Goal: Task Accomplishment & Management: Complete application form

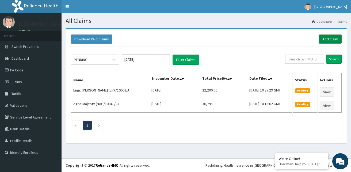
click at [325, 38] on link "Add Claim" at bounding box center [330, 39] width 23 height 9
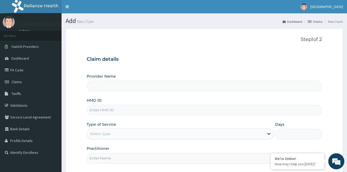
click at [143, 110] on input "HMO ID" at bounding box center [204, 110] width 235 height 10
type input "CCG"
type input "[GEOGRAPHIC_DATA]"
type input "CCG/10099/A"
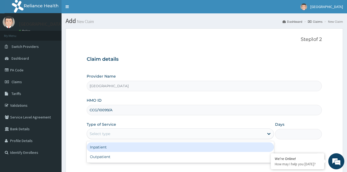
click at [257, 134] on div "Select type" at bounding box center [175, 134] width 177 height 9
click at [161, 149] on div "Inpatient" at bounding box center [181, 147] width 188 height 10
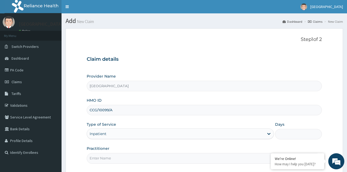
click at [289, 134] on input "Days" at bounding box center [298, 134] width 47 height 10
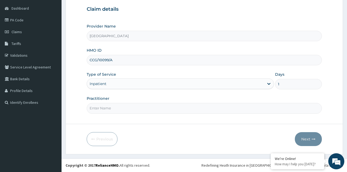
type input "1"
click at [152, 110] on input "Practitioner" at bounding box center [204, 108] width 235 height 10
type input "DR UTELE"
click at [314, 139] on icon "button" at bounding box center [314, 139] width 4 height 4
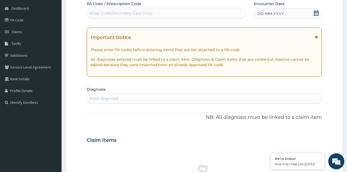
click at [128, 14] on div "Enter Code(Secondary Care Only)" at bounding box center [121, 12] width 63 height 5
paste input "PA/D1F48E"
type input "PA/D1F48E"
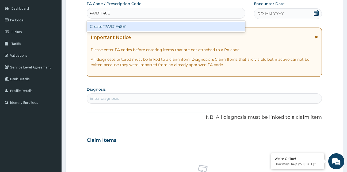
click at [145, 26] on div "Create "PA/D1F48E"" at bounding box center [166, 27] width 159 height 10
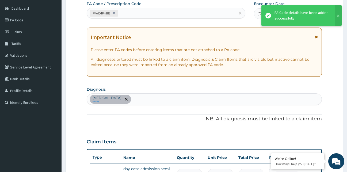
scroll to position [56, 0]
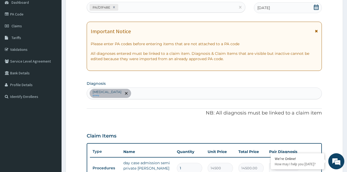
click at [162, 93] on div "Malaria query" at bounding box center [204, 93] width 235 height 11
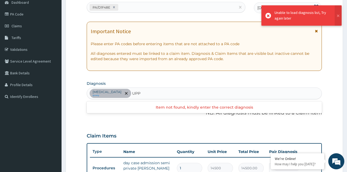
type input "UPP"
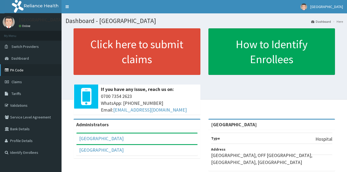
click at [39, 71] on link "PA Code" at bounding box center [31, 70] width 62 height 12
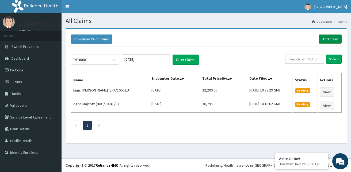
drag, startPoint x: 0, startPoint y: 0, endPoint x: 326, endPoint y: 39, distance: 328.5
click at [326, 39] on link "Add Claim" at bounding box center [330, 39] width 23 height 9
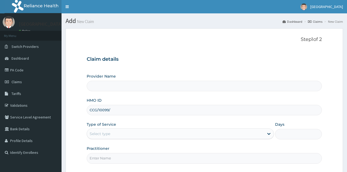
type input "CCG/10099/A"
type input "GARNETCARE MEDICAL CENTRE"
type input "CCG/10099/A"
click at [165, 132] on div "Select type" at bounding box center [175, 134] width 177 height 9
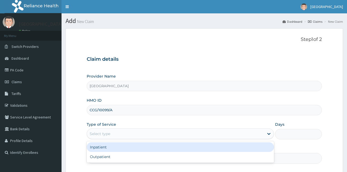
drag, startPoint x: 169, startPoint y: 145, endPoint x: 173, endPoint y: 145, distance: 4.3
click at [169, 145] on div "Inpatient" at bounding box center [181, 147] width 188 height 10
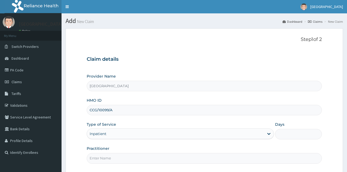
click at [287, 133] on input "Days" at bounding box center [298, 134] width 47 height 10
type input "1"
click at [207, 163] on input "Practitioner" at bounding box center [204, 158] width 235 height 10
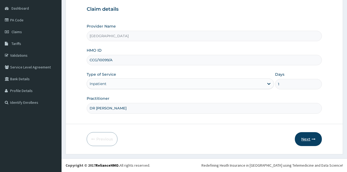
type input "DR UTELE"
click at [312, 142] on button "Next" at bounding box center [308, 139] width 27 height 14
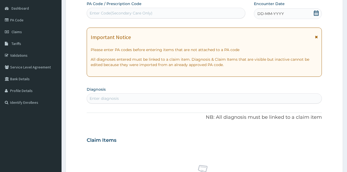
click at [182, 14] on div "Enter Code(Secondary Care Only)" at bounding box center [166, 13] width 158 height 9
paste input "PA/D1F48E"
type input "PA/D1F48E"
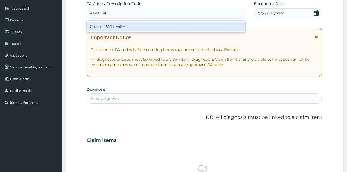
click at [196, 27] on div "Create "PA/D1F48E"" at bounding box center [166, 27] width 159 height 10
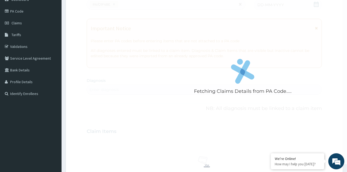
scroll to position [59, 0]
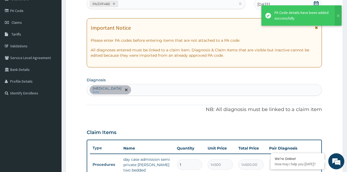
click at [146, 90] on div "Malaria query" at bounding box center [204, 89] width 235 height 11
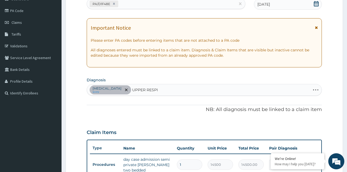
type input "UPPER RESPIR"
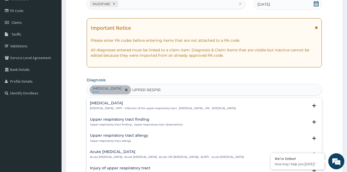
click at [102, 102] on h4 "Upper respiratory infection" at bounding box center [163, 103] width 146 height 4
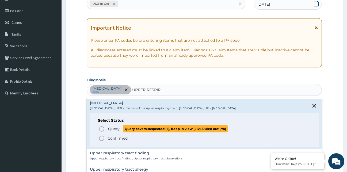
click at [101, 129] on icon "status option query" at bounding box center [101, 129] width 6 height 6
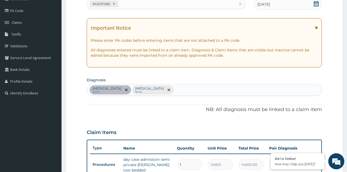
scroll to position [192, 0]
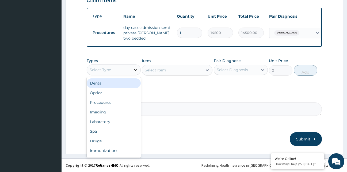
click at [131, 70] on div at bounding box center [136, 70] width 10 height 10
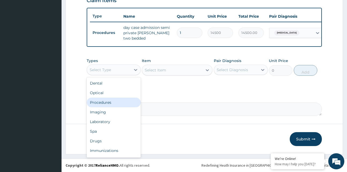
click at [116, 103] on div "Procedures" at bounding box center [114, 103] width 54 height 10
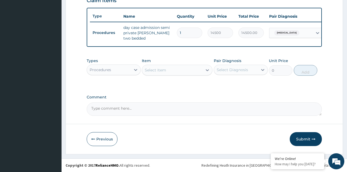
click at [174, 71] on div "Select Item" at bounding box center [172, 70] width 60 height 9
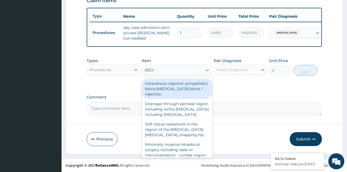
type input "REGIS"
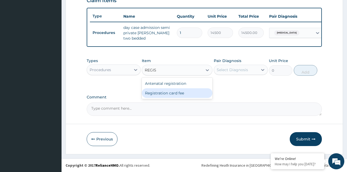
drag, startPoint x: 183, startPoint y: 94, endPoint x: 197, endPoint y: 85, distance: 16.9
click at [184, 94] on div "Registration card fee" at bounding box center [177, 93] width 71 height 10
type input "3000"
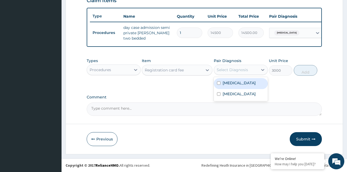
drag, startPoint x: 237, startPoint y: 67, endPoint x: 239, endPoint y: 71, distance: 3.7
click at [237, 67] on div "Select Diagnosis" at bounding box center [232, 69] width 31 height 5
drag, startPoint x: 241, startPoint y: 81, endPoint x: 243, endPoint y: 87, distance: 6.4
click at [241, 85] on div "Malaria" at bounding box center [241, 83] width 54 height 11
checkbox input "true"
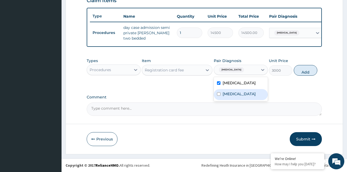
drag, startPoint x: 249, startPoint y: 97, endPoint x: 286, endPoint y: 83, distance: 39.6
click at [253, 97] on label "Upper respiratory infection" at bounding box center [239, 93] width 33 height 5
checkbox input "true"
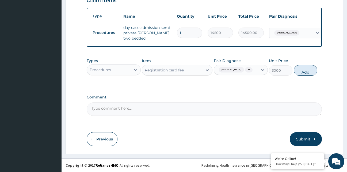
drag, startPoint x: 307, startPoint y: 72, endPoint x: 273, endPoint y: 88, distance: 37.7
click at [299, 75] on button "Add" at bounding box center [306, 70] width 24 height 11
type input "0"
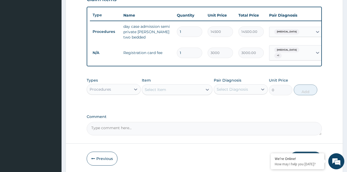
click at [184, 90] on div "Select Item" at bounding box center [172, 89] width 60 height 9
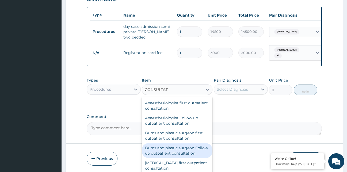
scroll to position [211, 0]
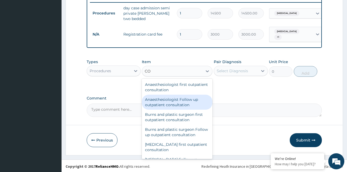
type input "C"
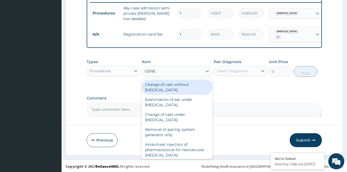
type input "GENER"
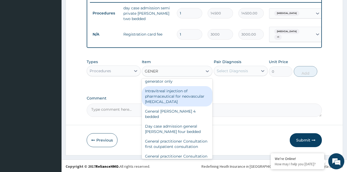
scroll to position [64, 0]
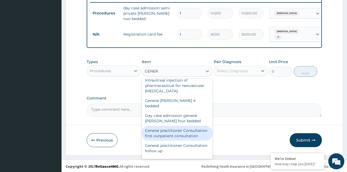
click at [165, 132] on div "General practitioner Consultation first outpatient consultation" at bounding box center [177, 133] width 71 height 15
type input "4000"
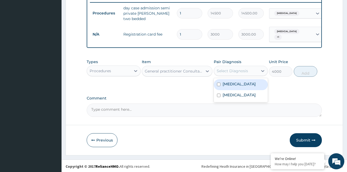
click at [237, 73] on div "Select Diagnosis" at bounding box center [236, 71] width 44 height 9
drag, startPoint x: 241, startPoint y: 84, endPoint x: 247, endPoint y: 93, distance: 11.3
click at [241, 84] on div "Malaria" at bounding box center [241, 84] width 54 height 11
checkbox input "true"
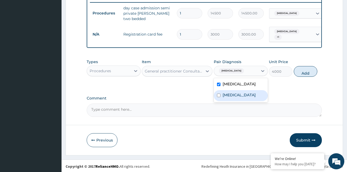
click at [250, 98] on label "Upper respiratory infection" at bounding box center [239, 94] width 33 height 5
checkbox input "true"
click at [308, 72] on button "Add" at bounding box center [306, 71] width 24 height 11
type input "0"
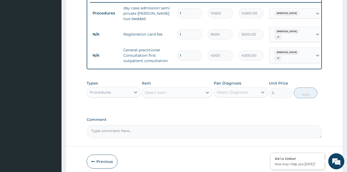
click at [170, 93] on div "Select Item" at bounding box center [172, 92] width 60 height 9
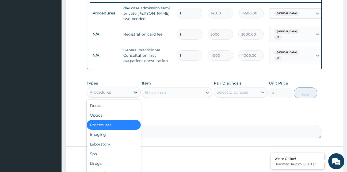
click at [131, 90] on div at bounding box center [136, 93] width 10 height 10
click at [112, 141] on div "Laboratory" at bounding box center [114, 144] width 54 height 10
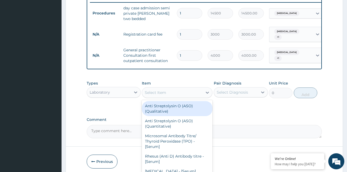
click at [181, 91] on div "Select Item" at bounding box center [172, 92] width 60 height 9
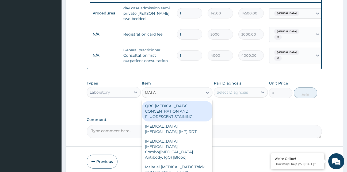
type input "MALAR"
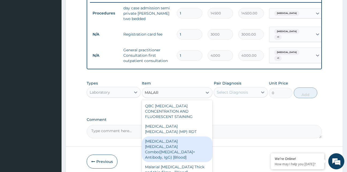
click at [195, 136] on div "Malaria Parasite Combo(Blood Film+ Antibody, IgG) [Blood]" at bounding box center [177, 149] width 71 height 26
type input "2800"
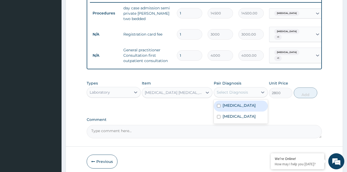
click at [248, 90] on div "Select Diagnosis" at bounding box center [236, 92] width 44 height 9
drag, startPoint x: 251, startPoint y: 104, endPoint x: 276, endPoint y: 108, distance: 25.7
click at [251, 104] on div "Malaria" at bounding box center [241, 106] width 54 height 11
checkbox input "true"
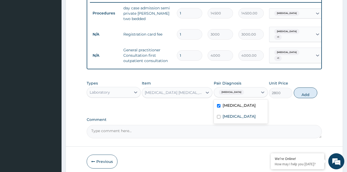
click at [301, 92] on button "Add" at bounding box center [306, 93] width 24 height 11
type input "0"
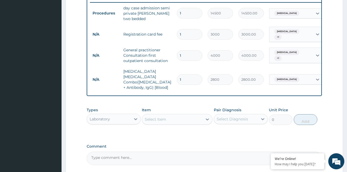
click at [171, 115] on div "Select Item" at bounding box center [172, 119] width 60 height 9
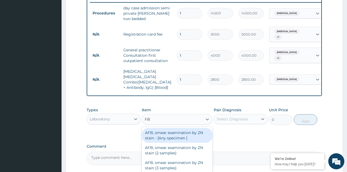
type input "FBC"
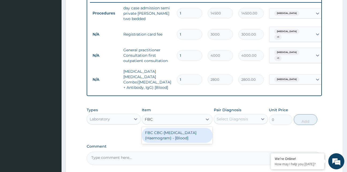
drag, startPoint x: 183, startPoint y: 135, endPoint x: 195, endPoint y: 126, distance: 14.2
click at [183, 135] on div "FBC CBC-Complete Blood Count (Haemogram) - [Blood]" at bounding box center [177, 135] width 71 height 15
type input "5000"
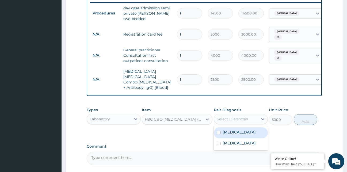
drag, startPoint x: 239, startPoint y: 112, endPoint x: 245, endPoint y: 129, distance: 17.9
click at [239, 116] on div "Select Diagnosis" at bounding box center [232, 118] width 31 height 5
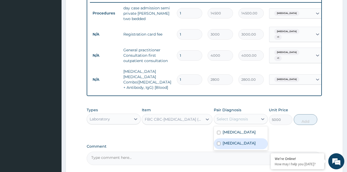
drag, startPoint x: 248, startPoint y: 138, endPoint x: 278, endPoint y: 126, distance: 32.9
click at [250, 140] on label "Upper respiratory infection" at bounding box center [239, 142] width 33 height 5
checkbox input "true"
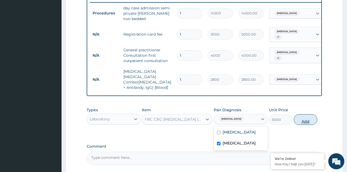
click at [300, 115] on button "Add" at bounding box center [306, 119] width 24 height 11
type input "0"
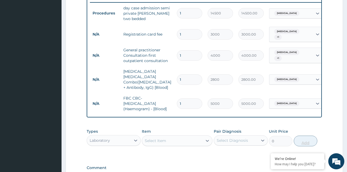
scroll to position [275, 0]
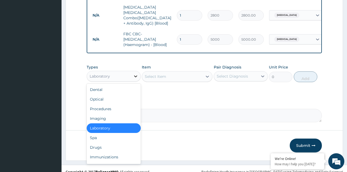
click at [131, 73] on div at bounding box center [136, 76] width 10 height 10
drag, startPoint x: 121, startPoint y: 143, endPoint x: 163, endPoint y: 97, distance: 62.7
click at [121, 143] on div "Drugs" at bounding box center [114, 148] width 54 height 10
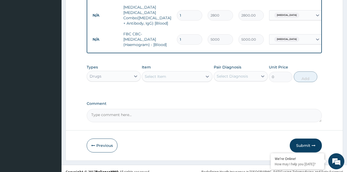
click at [188, 72] on div "Select Item" at bounding box center [172, 76] width 60 height 9
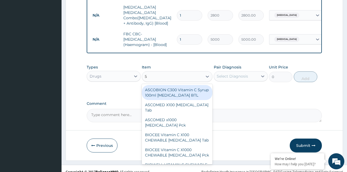
type input "5%"
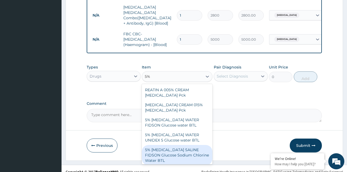
click at [194, 145] on div "5% DEXTROSE SALINE FIDSON Glucose Sodium Chlorine Water BTL" at bounding box center [177, 155] width 71 height 20
type input "1100"
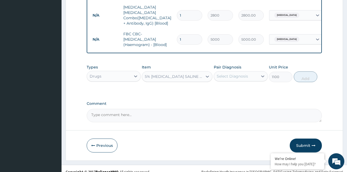
click at [237, 74] on div "Select Diagnosis" at bounding box center [232, 76] width 31 height 5
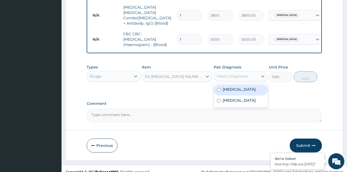
drag, startPoint x: 241, startPoint y: 85, endPoint x: 249, endPoint y: 106, distance: 22.3
click at [241, 88] on div "Malaria" at bounding box center [241, 90] width 54 height 11
checkbox input "true"
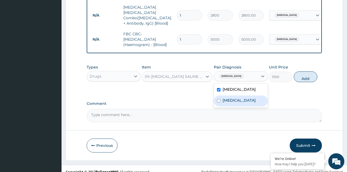
drag, startPoint x: 250, startPoint y: 98, endPoint x: 261, endPoint y: 90, distance: 14.1
click at [251, 98] on label "Upper respiratory infection" at bounding box center [239, 100] width 33 height 5
checkbox input "true"
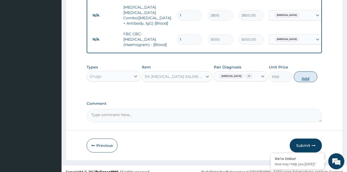
click at [307, 71] on button "Add" at bounding box center [306, 76] width 24 height 11
type input "0"
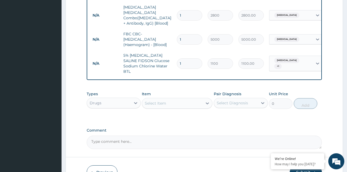
click at [162, 101] on div "Select Item" at bounding box center [155, 103] width 21 height 5
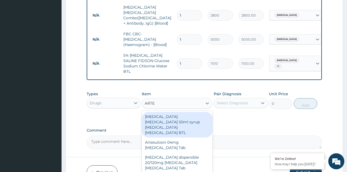
type input "ARTEE"
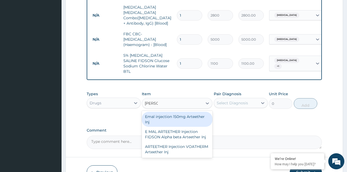
click at [173, 112] on div "Emal injection 150mg Arteether Inj" at bounding box center [177, 119] width 71 height 15
type input "1700"
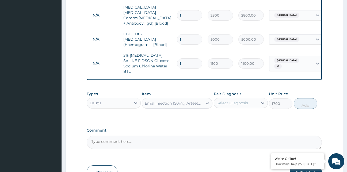
click at [246, 100] on div "Select Diagnosis" at bounding box center [232, 102] width 31 height 5
drag, startPoint x: 250, startPoint y: 103, endPoint x: 250, endPoint y: 108, distance: 5.4
click at [250, 111] on div "Malaria" at bounding box center [241, 116] width 54 height 11
checkbox input "true"
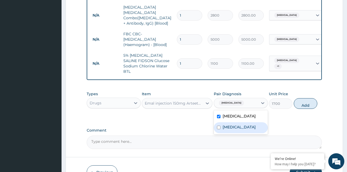
drag, startPoint x: 254, startPoint y: 115, endPoint x: 267, endPoint y: 106, distance: 15.6
click at [256, 124] on label "Upper respiratory infection" at bounding box center [239, 126] width 33 height 5
checkbox input "true"
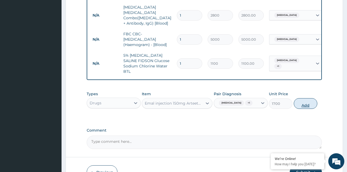
click at [310, 98] on button "Add" at bounding box center [306, 103] width 24 height 11
type input "0"
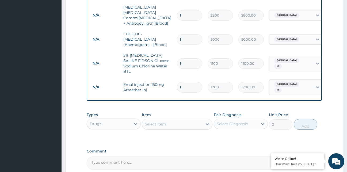
type input "0.00"
type input "3"
type input "5100.00"
type input "3"
click at [160, 121] on div "Select Item" at bounding box center [155, 123] width 21 height 5
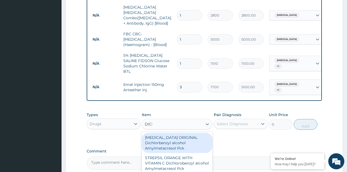
type input "DICLO"
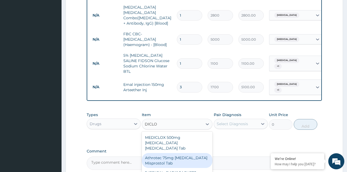
click at [180, 153] on div "Athrotec 75mg Diclofenac Misprostol Tab" at bounding box center [177, 160] width 71 height 15
type input "170"
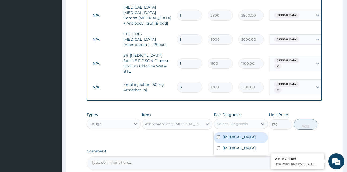
drag, startPoint x: 252, startPoint y: 112, endPoint x: 250, endPoint y: 117, distance: 5.5
click at [252, 120] on div "Select Diagnosis" at bounding box center [236, 124] width 44 height 9
drag, startPoint x: 248, startPoint y: 121, endPoint x: 248, endPoint y: 128, distance: 7.0
click at [248, 132] on div "Malaria" at bounding box center [241, 137] width 54 height 11
checkbox input "true"
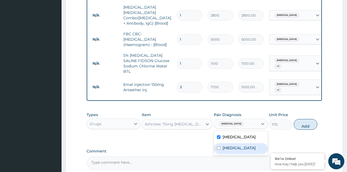
drag, startPoint x: 249, startPoint y: 135, endPoint x: 285, endPoint y: 126, distance: 37.5
click at [249, 145] on label "Upper respiratory infection" at bounding box center [239, 147] width 33 height 5
checkbox input "true"
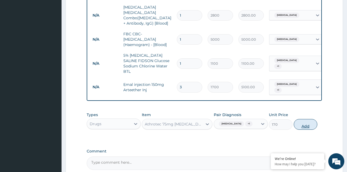
click at [308, 119] on button "Add" at bounding box center [306, 124] width 24 height 11
type input "0"
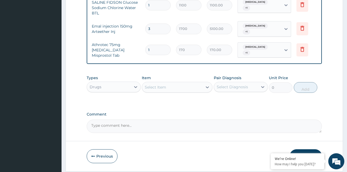
scroll to position [0, 33]
click at [300, 46] on icon at bounding box center [301, 49] width 6 height 6
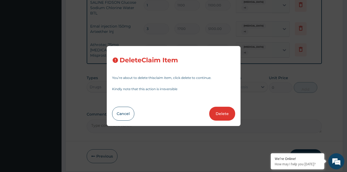
drag, startPoint x: 220, startPoint y: 113, endPoint x: 217, endPoint y: 115, distance: 3.4
click at [217, 115] on button "Delete" at bounding box center [222, 114] width 26 height 14
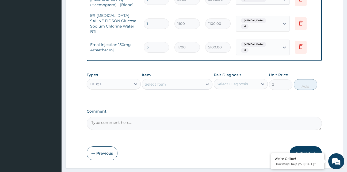
click at [177, 80] on div "Select Item" at bounding box center [172, 84] width 60 height 9
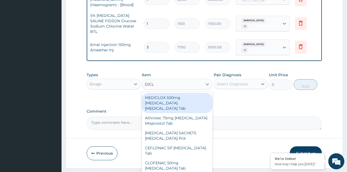
type input "DICLO"
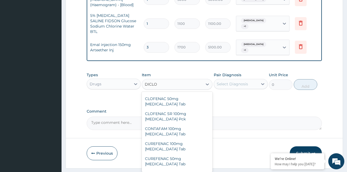
scroll to position [75, 0]
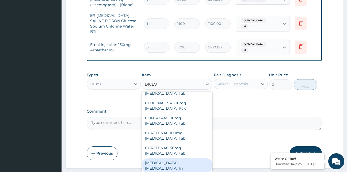
click at [179, 158] on div "Diclofenac Diclofenac Inj" at bounding box center [177, 165] width 71 height 15
type input "240"
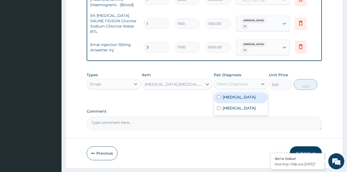
click at [223, 81] on div "Select Diagnosis" at bounding box center [232, 83] width 31 height 5
drag, startPoint x: 233, startPoint y: 83, endPoint x: 236, endPoint y: 94, distance: 11.3
click at [233, 94] on label "Malaria" at bounding box center [239, 96] width 33 height 5
checkbox input "true"
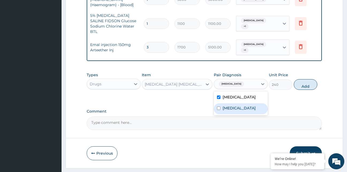
drag, startPoint x: 237, startPoint y: 96, endPoint x: 243, endPoint y: 96, distance: 5.9
click at [237, 105] on label "Upper respiratory infection" at bounding box center [239, 107] width 33 height 5
checkbox input "true"
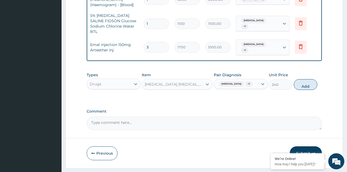
drag, startPoint x: 301, startPoint y: 70, endPoint x: 286, endPoint y: 79, distance: 17.5
click at [301, 79] on button "Add" at bounding box center [306, 84] width 24 height 11
type input "0"
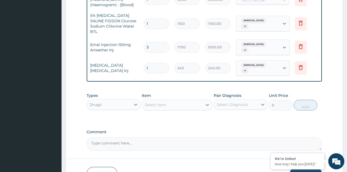
click at [173, 101] on div "Select Item" at bounding box center [172, 105] width 60 height 9
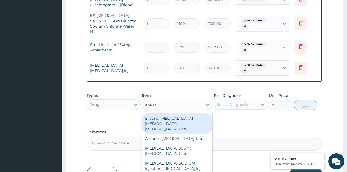
type input "AMOXIC"
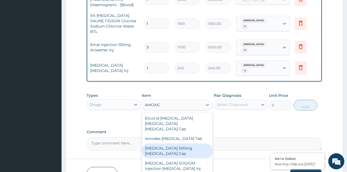
drag, startPoint x: 185, startPoint y: 129, endPoint x: 218, endPoint y: 108, distance: 38.5
click at [190, 143] on div "AMOXICILLIN 500mg Amoxicillin Cap" at bounding box center [177, 150] width 71 height 15
type input "70"
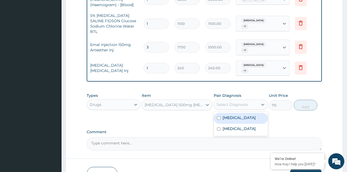
click at [245, 102] on div "Select Diagnosis" at bounding box center [232, 104] width 31 height 5
click at [242, 113] on div "Malaria" at bounding box center [241, 118] width 54 height 11
checkbox input "true"
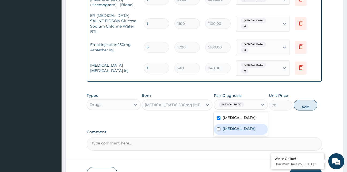
drag, startPoint x: 248, startPoint y: 119, endPoint x: 292, endPoint y: 102, distance: 47.5
click at [250, 126] on label "Upper respiratory infection" at bounding box center [239, 128] width 33 height 5
checkbox input "true"
click at [303, 100] on button "Add" at bounding box center [306, 105] width 24 height 11
type input "0"
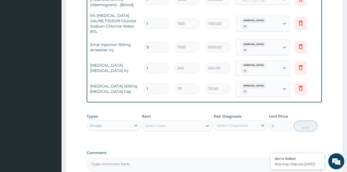
type input "10"
type input "700.00"
type input "1"
type input "70.00"
type input "0.00"
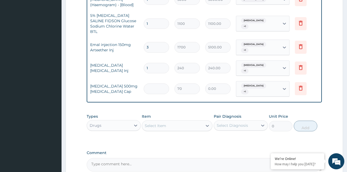
type input "2"
type input "140.00"
type input "20"
type input "1400.00"
type input "20"
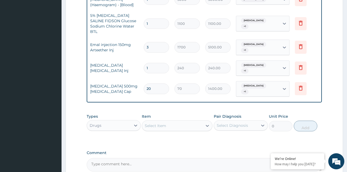
click at [166, 121] on div "Select Item" at bounding box center [172, 125] width 60 height 9
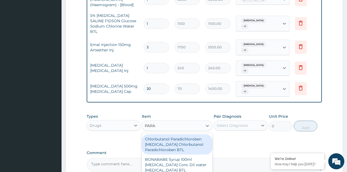
type input "PARAC"
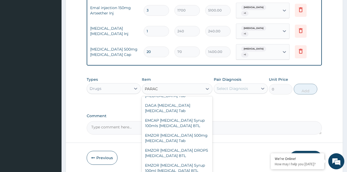
scroll to position [43, 0]
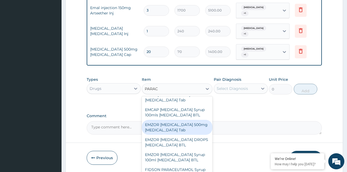
click at [182, 120] on div "EMZOR PARACETAMOL 500mg Acetaminophen Tab" at bounding box center [177, 127] width 71 height 15
type input "15"
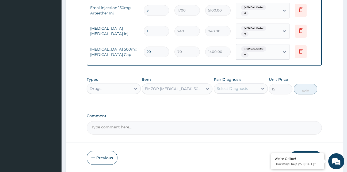
drag, startPoint x: 244, startPoint y: 70, endPoint x: 248, endPoint y: 68, distance: 4.5
click at [244, 86] on div "Select Diagnosis" at bounding box center [232, 88] width 31 height 5
drag, startPoint x: 261, startPoint y: 85, endPoint x: 258, endPoint y: 90, distance: 6.6
click at [260, 97] on div "Malaria" at bounding box center [241, 102] width 54 height 11
checkbox input "true"
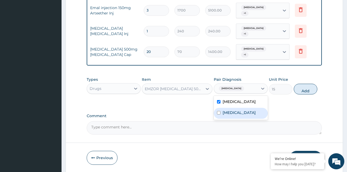
drag, startPoint x: 258, startPoint y: 94, endPoint x: 278, endPoint y: 86, distance: 21.9
click at [256, 110] on label "Upper respiratory infection" at bounding box center [239, 112] width 33 height 5
checkbox input "true"
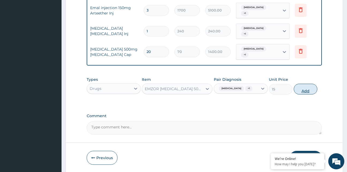
click at [304, 84] on button "Add" at bounding box center [306, 89] width 24 height 11
type input "0"
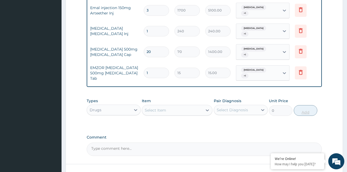
type input "18"
type input "270.00"
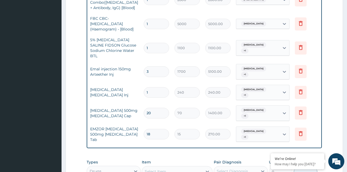
scroll to position [290, 0]
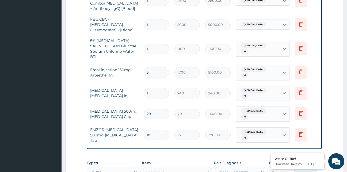
type input "18"
drag, startPoint x: 151, startPoint y: 37, endPoint x: 149, endPoint y: 36, distance: 2.8
click at [151, 44] on input "1" at bounding box center [156, 49] width 25 height 10
type input "0.00"
type input "2"
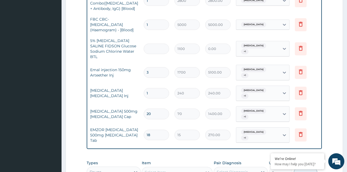
type input "2200.00"
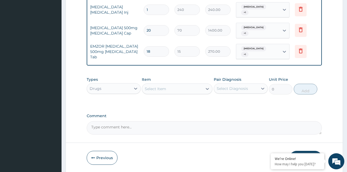
type input "2"
click at [302, 151] on button "Submit" at bounding box center [306, 158] width 32 height 14
